Goal: Register for event/course

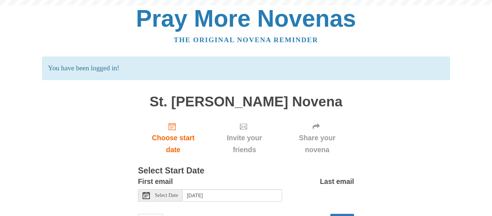
scroll to position [34, 0]
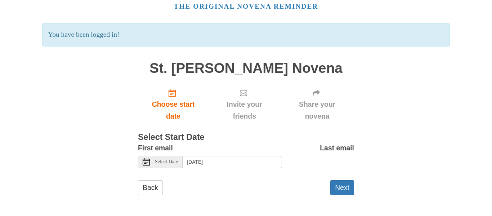
click at [171, 162] on span "Select Date" at bounding box center [166, 161] width 23 height 5
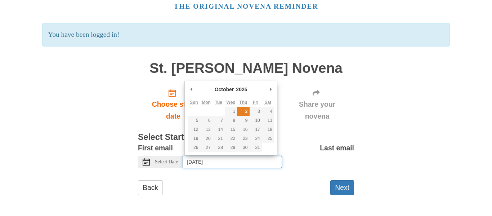
type input "[DATE]"
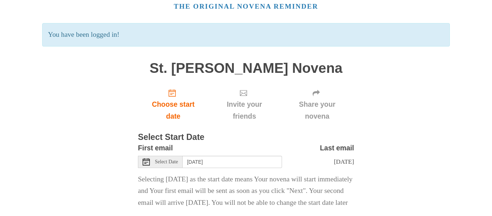
scroll to position [81, 0]
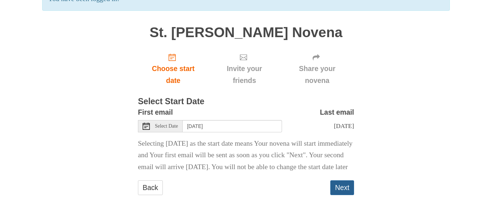
click at [342, 186] on button "Next" at bounding box center [342, 187] width 24 height 15
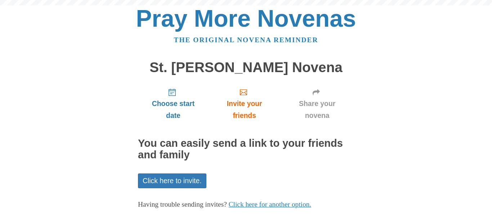
scroll to position [41, 0]
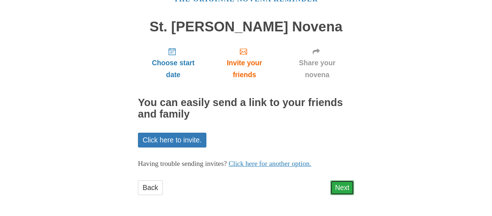
click at [337, 190] on link "Next" at bounding box center [342, 187] width 24 height 15
